Goal: Check status: Check status

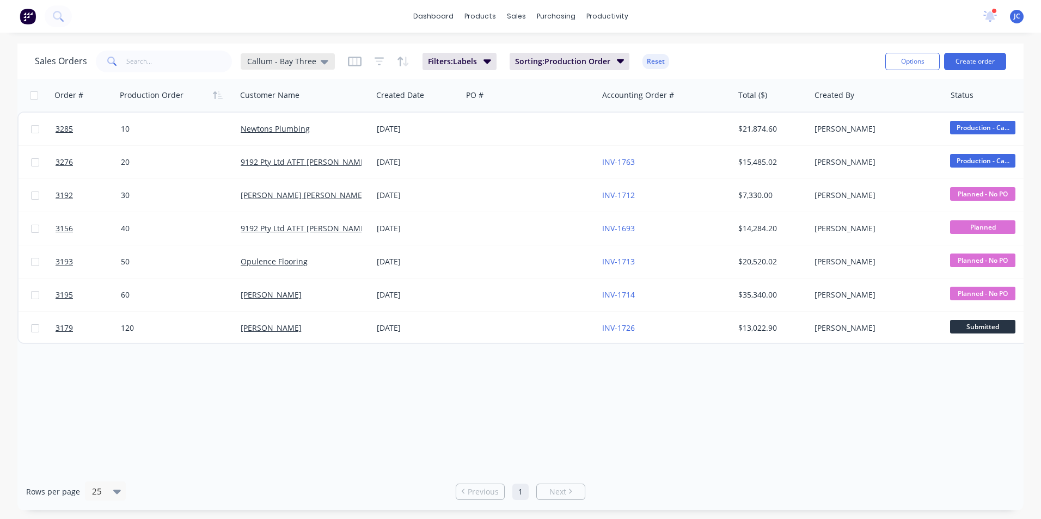
click at [315, 54] on div "Callum - Bay Three" at bounding box center [288, 61] width 94 height 16
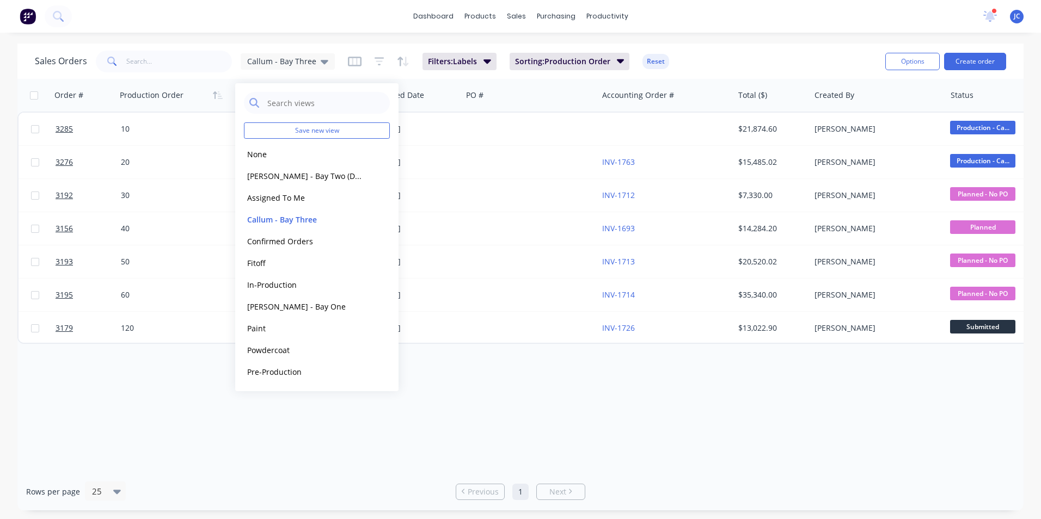
click at [545, 391] on div "Order # Production Order Customer Name Created Date PO # Accounting Order # Tot…" at bounding box center [520, 276] width 1006 height 394
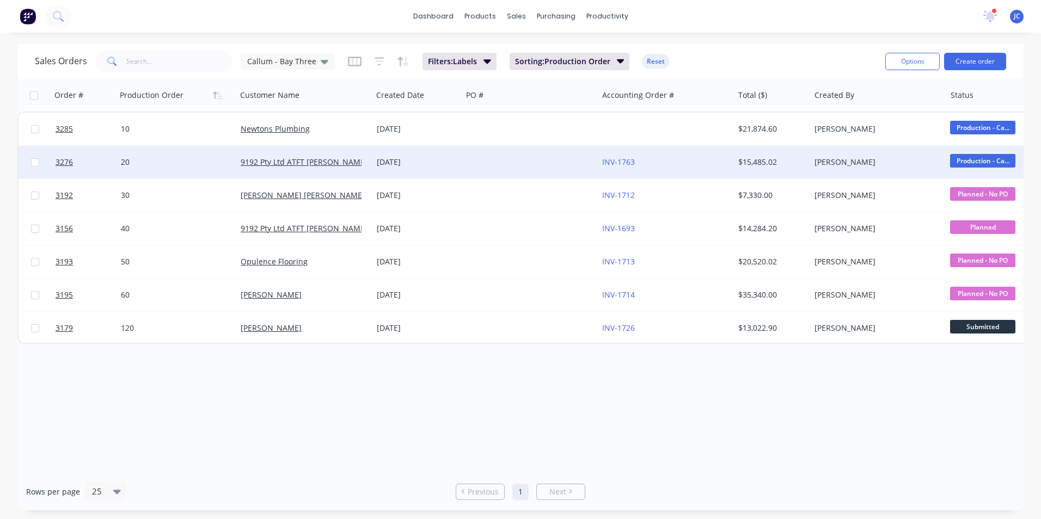
click at [330, 170] on div "9192 Pty Ltd ATFT [PERSON_NAME] Family Trust" at bounding box center [304, 162] width 136 height 33
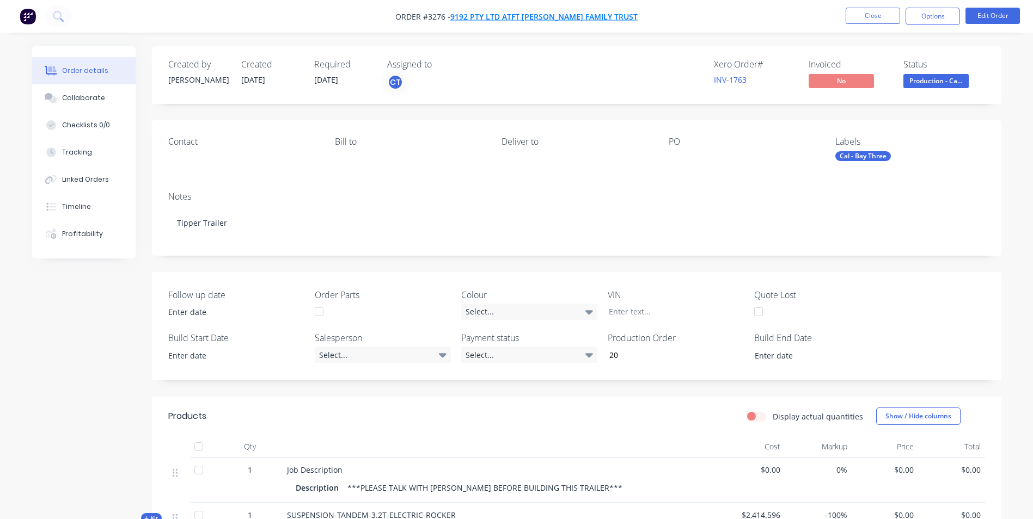
click at [580, 11] on span "9192 Pty Ltd ATFT [PERSON_NAME] Family Trust" at bounding box center [543, 16] width 187 height 10
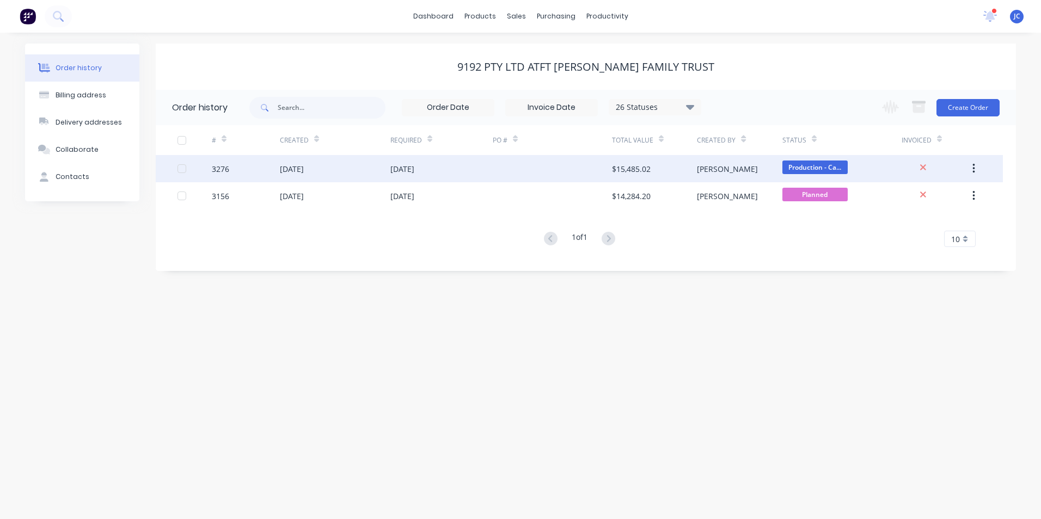
click at [336, 172] on div "[DATE]" at bounding box center [335, 168] width 111 height 27
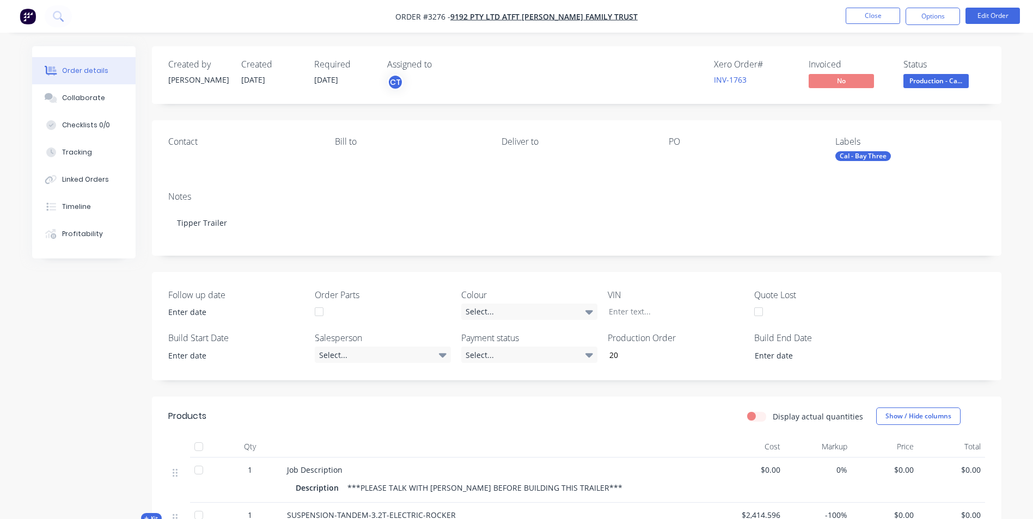
click at [191, 141] on div "Contact" at bounding box center [242, 142] width 149 height 10
click at [184, 154] on div "Contact" at bounding box center [242, 152] width 149 height 30
click at [876, 14] on button "Close" at bounding box center [873, 16] width 54 height 16
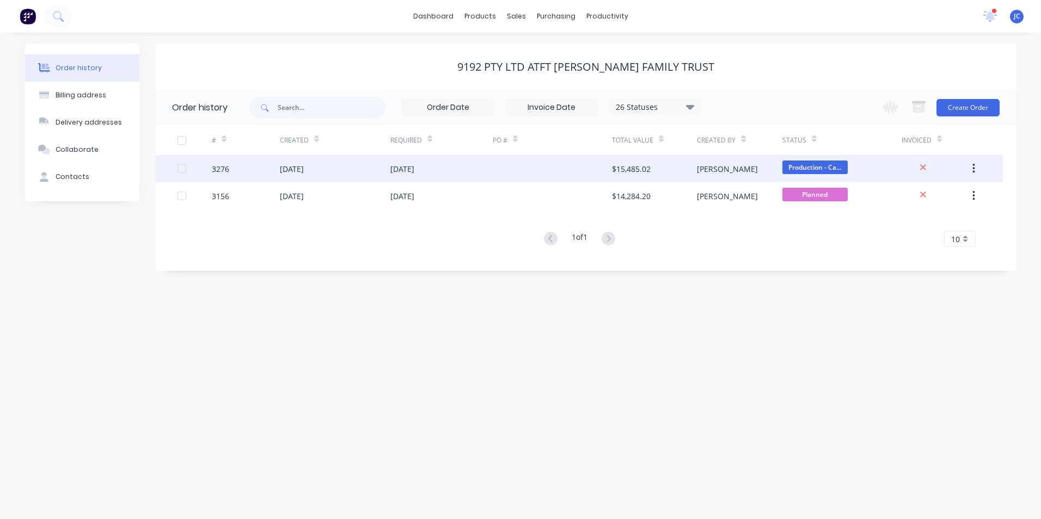
click at [304, 174] on div "[DATE]" at bounding box center [292, 168] width 24 height 11
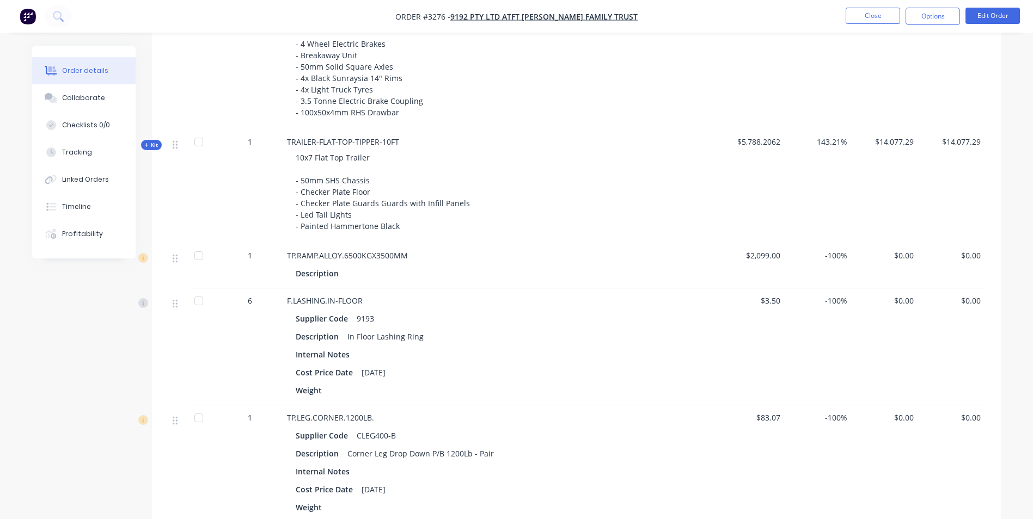
scroll to position [545, 0]
